Goal: Obtain resource: Obtain resource

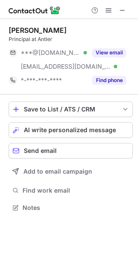
scroll to position [201, 137]
click at [126, 12] on button at bounding box center [122, 10] width 10 height 10
click at [122, 12] on span at bounding box center [122, 10] width 7 height 7
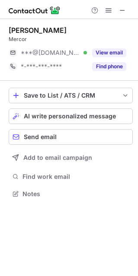
scroll to position [187, 137]
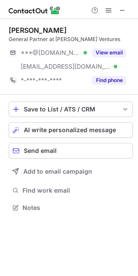
scroll to position [201, 137]
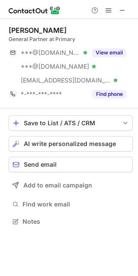
scroll to position [215, 137]
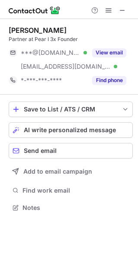
scroll to position [201, 137]
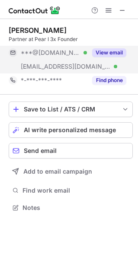
click at [100, 54] on button "View email" at bounding box center [109, 52] width 34 height 9
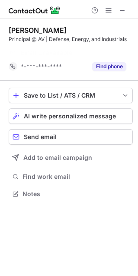
scroll to position [174, 137]
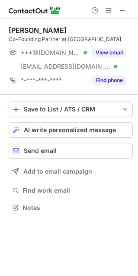
scroll to position [201, 137]
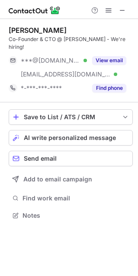
scroll to position [201, 137]
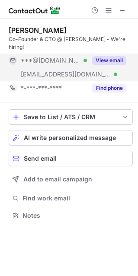
click at [102, 56] on button "View email" at bounding box center [109, 60] width 34 height 9
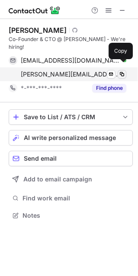
click at [123, 71] on span at bounding box center [121, 74] width 7 height 7
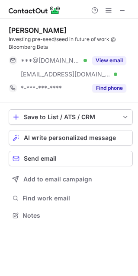
scroll to position [209, 137]
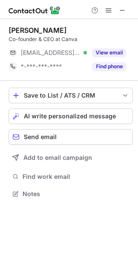
scroll to position [187, 137]
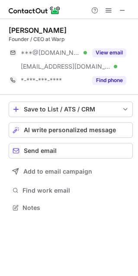
scroll to position [201, 137]
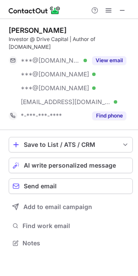
scroll to position [237, 137]
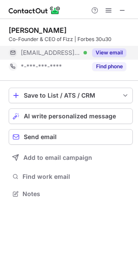
scroll to position [187, 137]
click at [101, 51] on button "View email" at bounding box center [109, 52] width 34 height 9
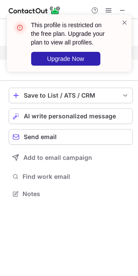
click at [117, 8] on div "This profile is restricted on the free plan. Upgrade your plan to view all prof…" at bounding box center [69, 46] width 138 height 81
click at [123, 9] on div "This profile is restricted on the free plan. Upgrade your plan to view all prof…" at bounding box center [69, 46] width 138 height 81
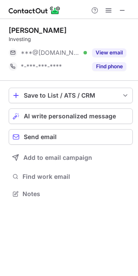
scroll to position [4, 4]
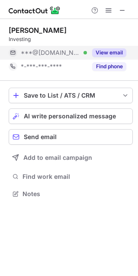
click at [121, 55] on button "View email" at bounding box center [109, 52] width 34 height 9
click at [87, 53] on div "***@outlook.com Verified" at bounding box center [54, 53] width 66 height 8
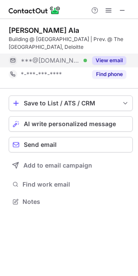
click at [119, 60] on button "View email" at bounding box center [109, 60] width 34 height 9
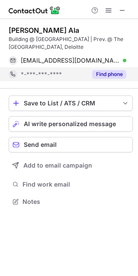
click at [114, 72] on button "Find phone" at bounding box center [109, 74] width 34 height 9
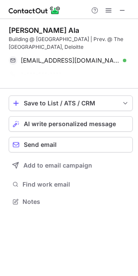
scroll to position [181, 137]
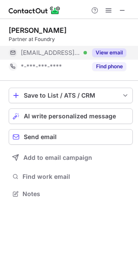
scroll to position [187, 137]
click at [103, 54] on button "View email" at bounding box center [109, 52] width 34 height 9
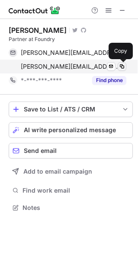
click at [122, 68] on span at bounding box center [121, 66] width 7 height 7
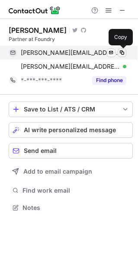
click at [123, 52] on span at bounding box center [121, 52] width 7 height 7
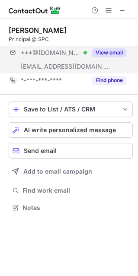
scroll to position [201, 137]
click at [114, 50] on button "View email" at bounding box center [109, 52] width 34 height 9
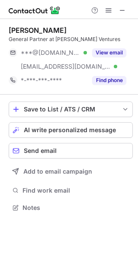
scroll to position [201, 137]
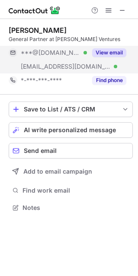
click at [112, 51] on button "View email" at bounding box center [109, 52] width 34 height 9
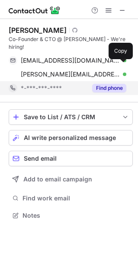
scroll to position [201, 137]
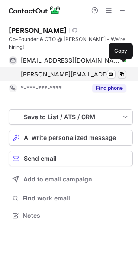
click at [117, 70] on button at bounding box center [121, 74] width 9 height 9
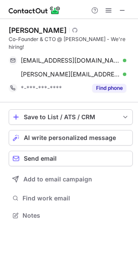
scroll to position [201, 137]
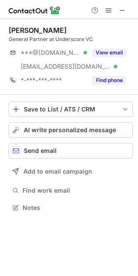
scroll to position [201, 137]
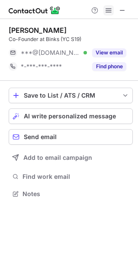
scroll to position [187, 137]
click at [126, 11] on button at bounding box center [122, 10] width 10 height 10
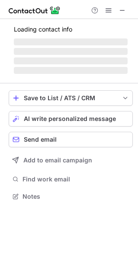
scroll to position [201, 137]
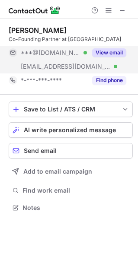
scroll to position [201, 137]
click at [96, 51] on button "View email" at bounding box center [109, 52] width 34 height 9
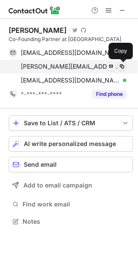
click at [124, 69] on span at bounding box center [121, 66] width 7 height 7
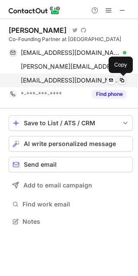
click at [123, 80] on span at bounding box center [121, 80] width 7 height 7
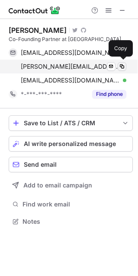
click at [124, 70] on button at bounding box center [121, 66] width 9 height 9
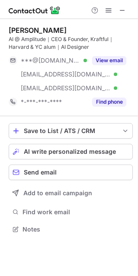
scroll to position [223, 137]
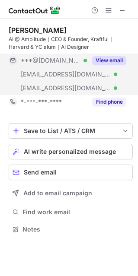
click at [118, 61] on button "View email" at bounding box center [109, 60] width 34 height 9
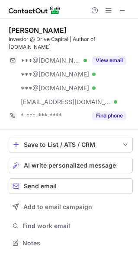
scroll to position [237, 137]
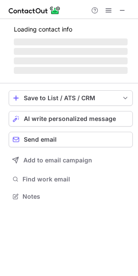
scroll to position [201, 137]
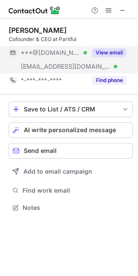
click at [107, 54] on button "View email" at bounding box center [109, 52] width 34 height 9
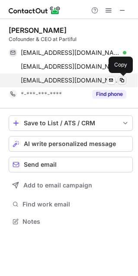
click at [121, 77] on span at bounding box center [121, 80] width 7 height 7
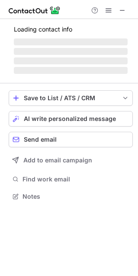
scroll to position [209, 137]
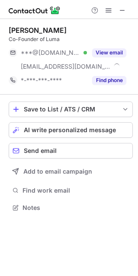
scroll to position [201, 137]
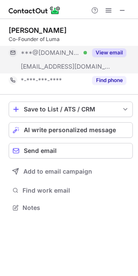
click at [111, 51] on button "View email" at bounding box center [109, 52] width 34 height 9
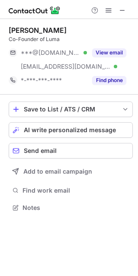
scroll to position [201, 137]
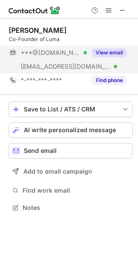
click at [111, 51] on button "View email" at bounding box center [109, 52] width 34 height 9
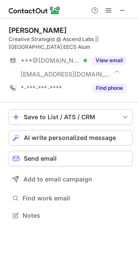
scroll to position [209, 137]
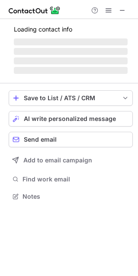
scroll to position [4, 4]
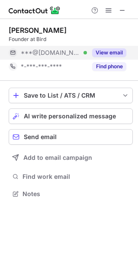
click at [102, 52] on button "View email" at bounding box center [109, 52] width 34 height 9
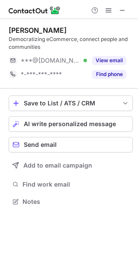
scroll to position [195, 137]
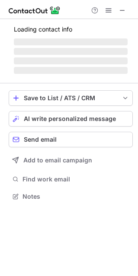
scroll to position [4, 4]
